Goal: Check status

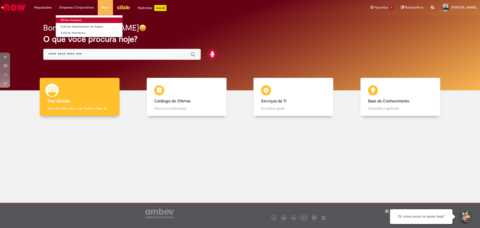
click at [74, 19] on link "Minhas Despesas" at bounding box center [89, 21] width 67 height 6
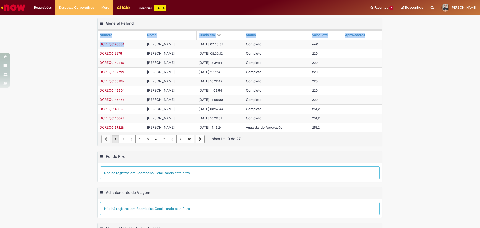
drag, startPoint x: 124, startPoint y: 44, endPoint x: 96, endPoint y: 46, distance: 28.3
click at [98, 46] on div "Exportar como PDF Exportar como Excel Exportar como CSV General Refund Tabela -…" at bounding box center [240, 82] width 285 height 128
click at [112, 47] on td "DCREQ0170884" at bounding box center [122, 44] width 48 height 9
click at [127, 45] on td "DCREQ0170884" at bounding box center [122, 44] width 48 height 9
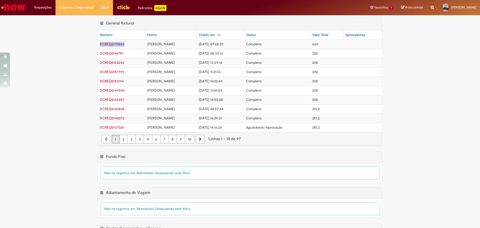
drag, startPoint x: 127, startPoint y: 45, endPoint x: 98, endPoint y: 48, distance: 29.1
click at [98, 47] on td "DCREQ0170884" at bounding box center [122, 44] width 48 height 9
copy span "DCREQ0170884"
